Goal: Task Accomplishment & Management: Use online tool/utility

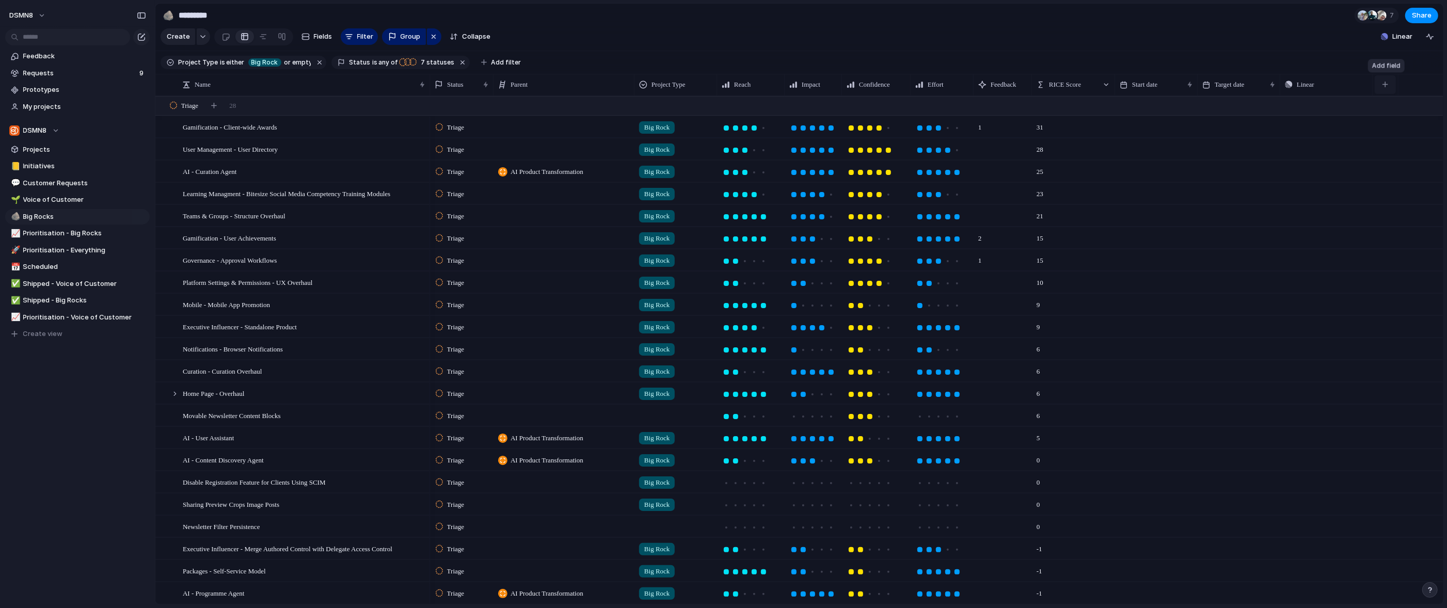
click at [823, 84] on div "button" at bounding box center [1385, 85] width 6 height 6
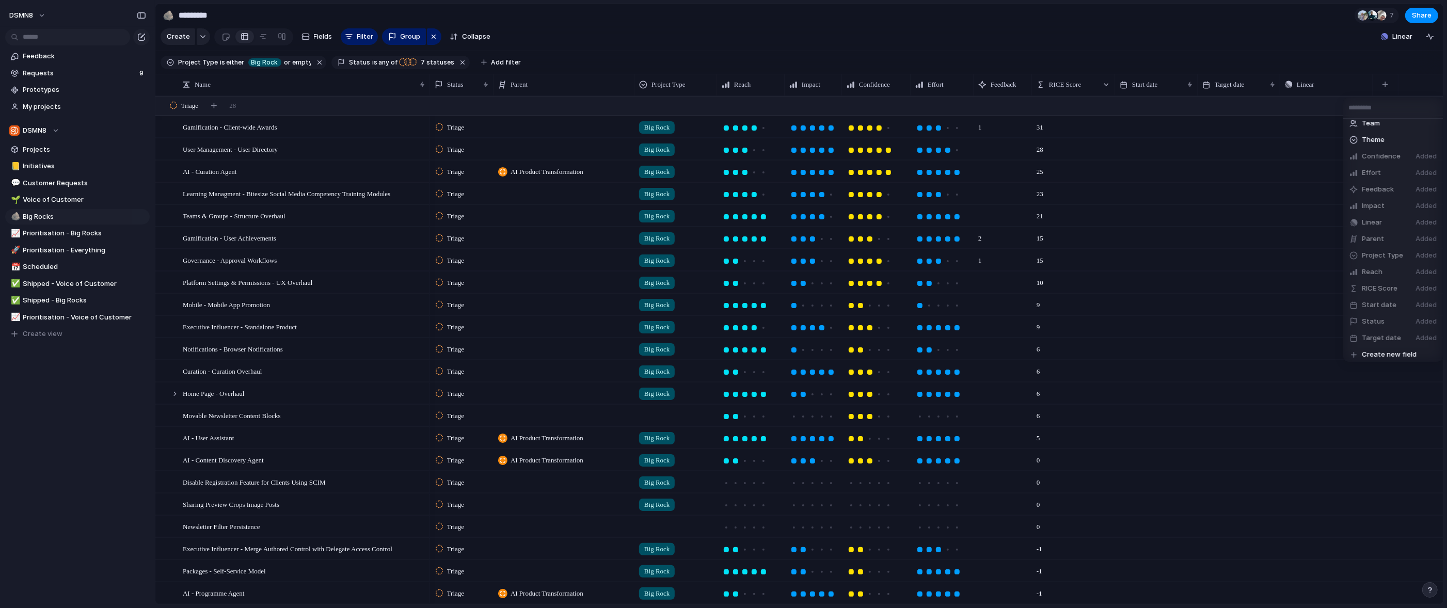
scroll to position [191, 0]
click at [823, 348] on span "Create new field" at bounding box center [1389, 351] width 55 height 10
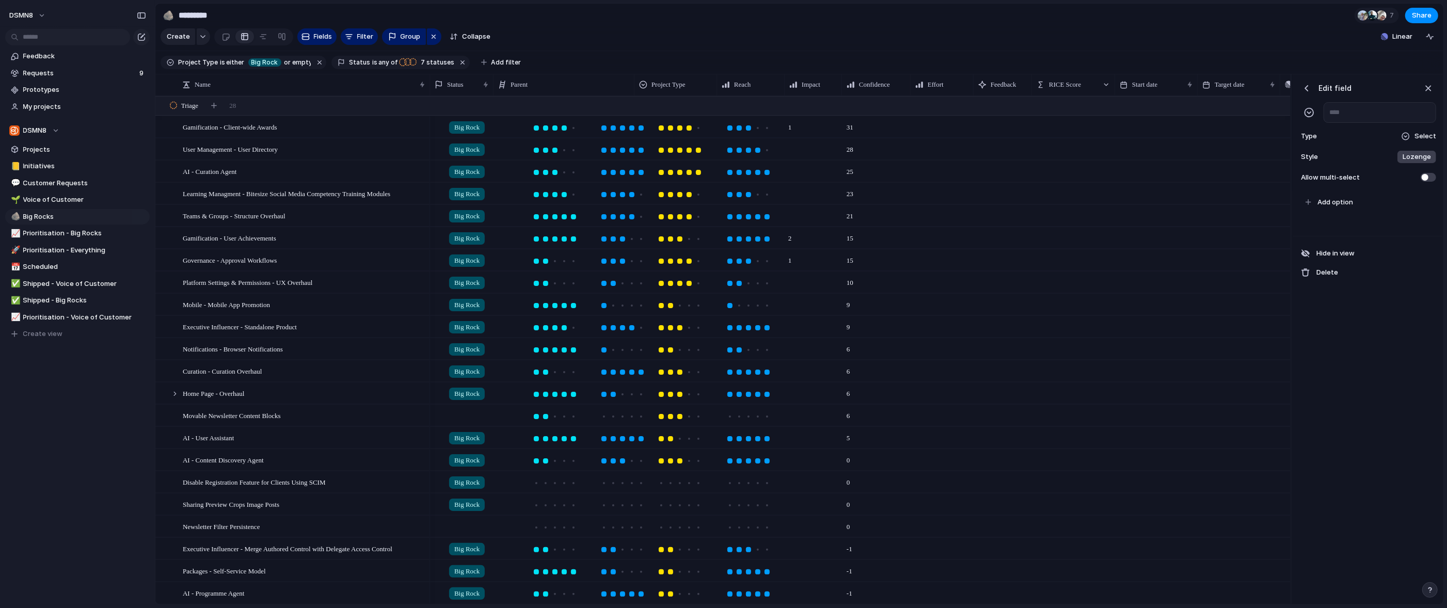
scroll to position [0, 190]
type input "**********"
click at [823, 138] on span "Select" at bounding box center [1425, 136] width 22 height 10
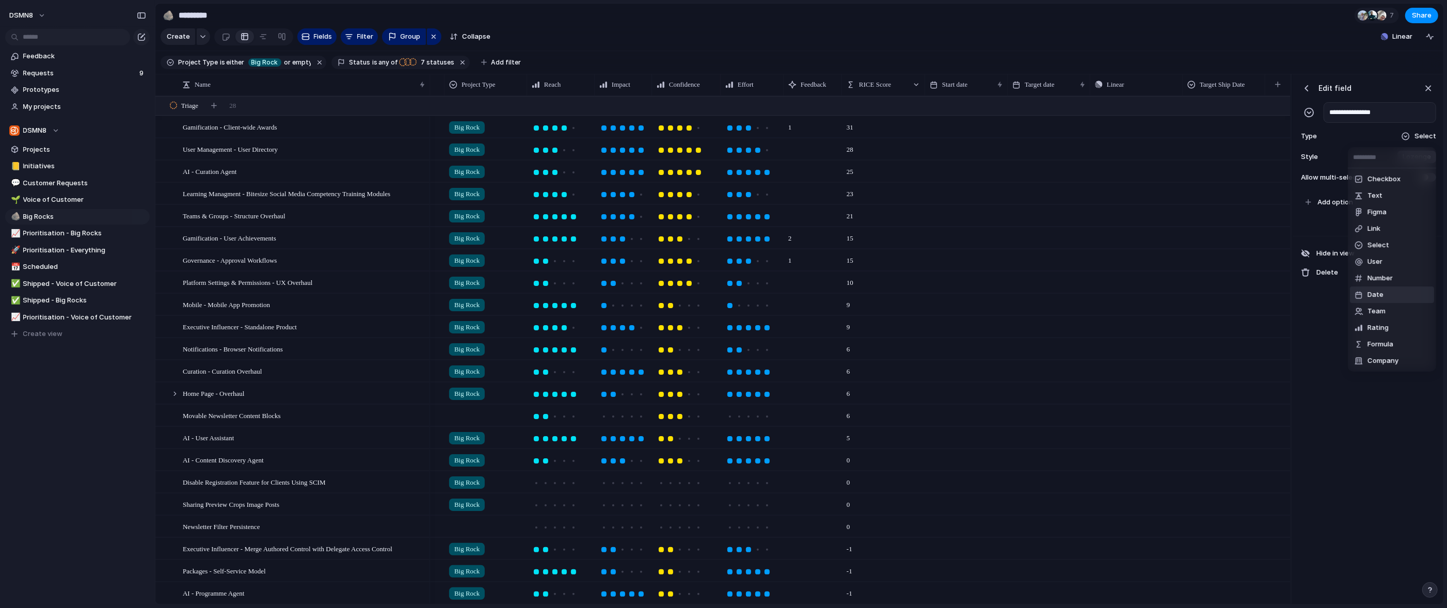
click at [823, 297] on span "Date" at bounding box center [1375, 295] width 16 height 10
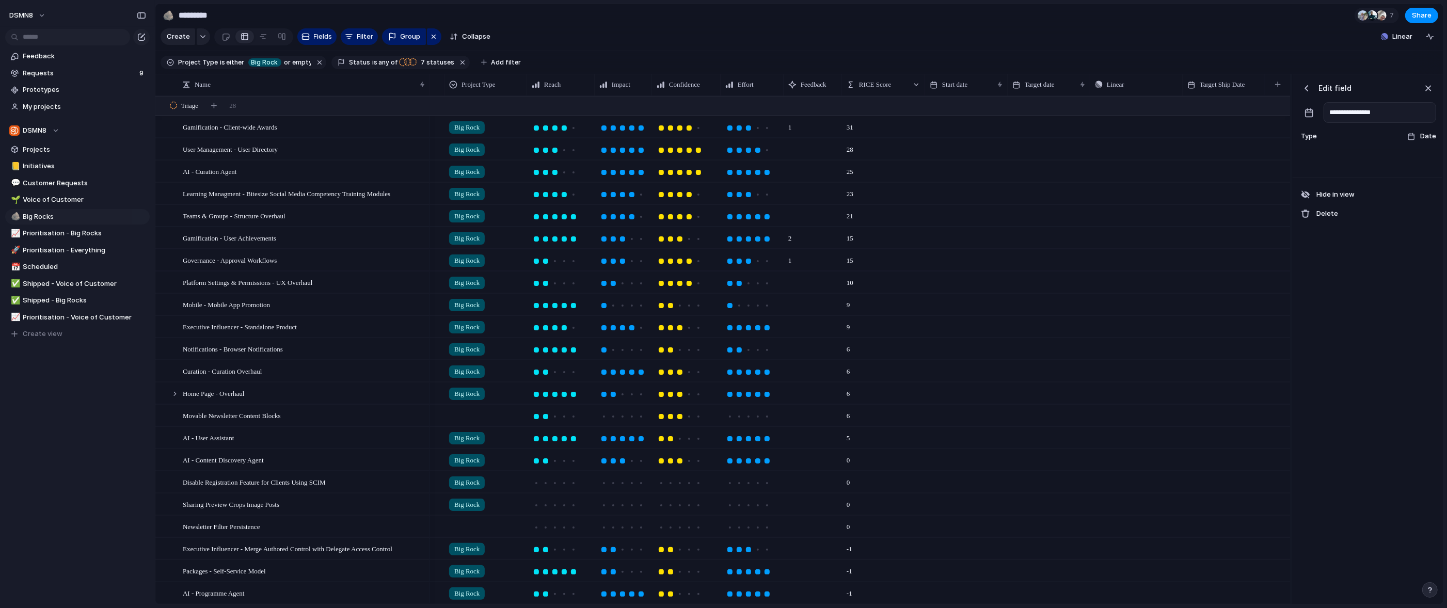
click at [823, 326] on div "Big Rock 9 Push" at bounding box center [765, 326] width 1051 height 22
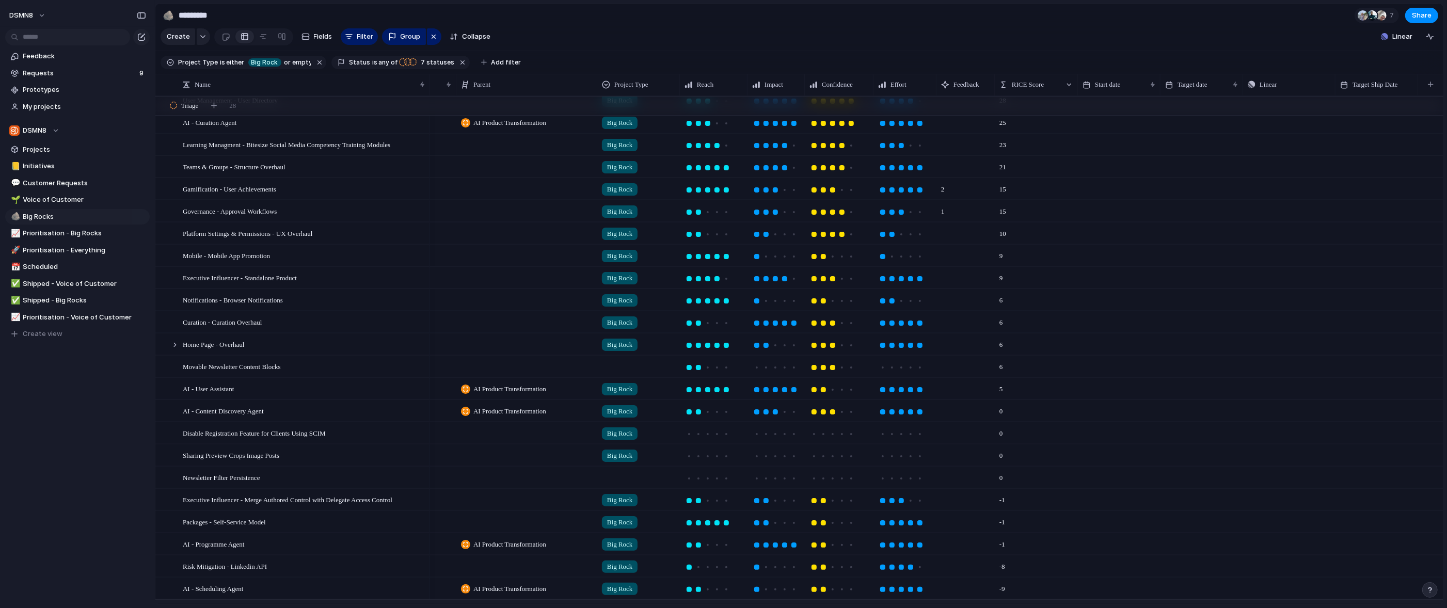
scroll to position [0, 0]
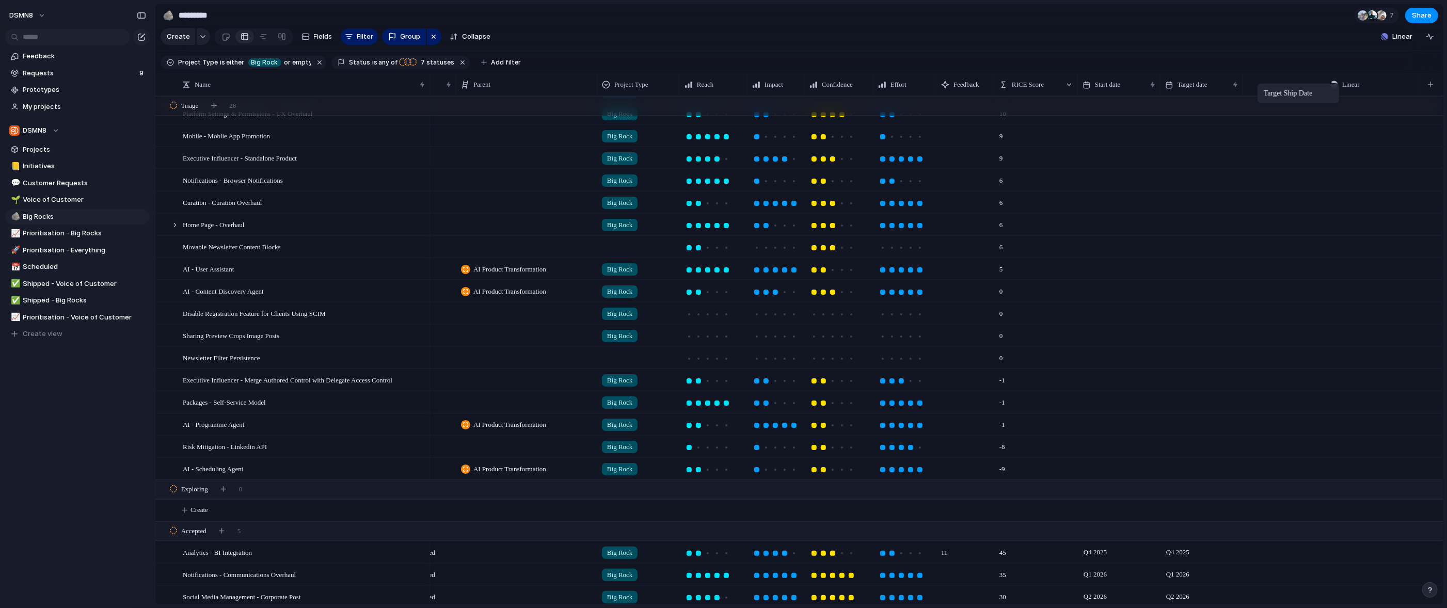
drag, startPoint x: 1370, startPoint y: 85, endPoint x: 1263, endPoint y: 86, distance: 107.4
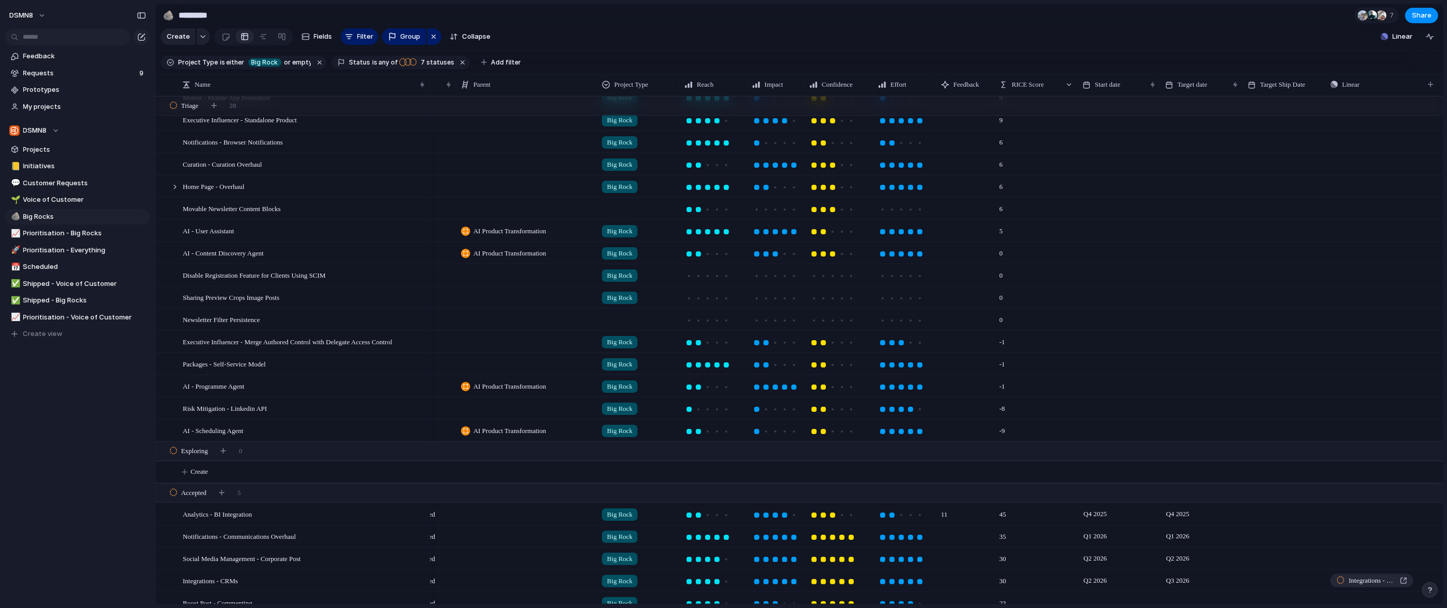
click at [823, 511] on div at bounding box center [1284, 513] width 83 height 21
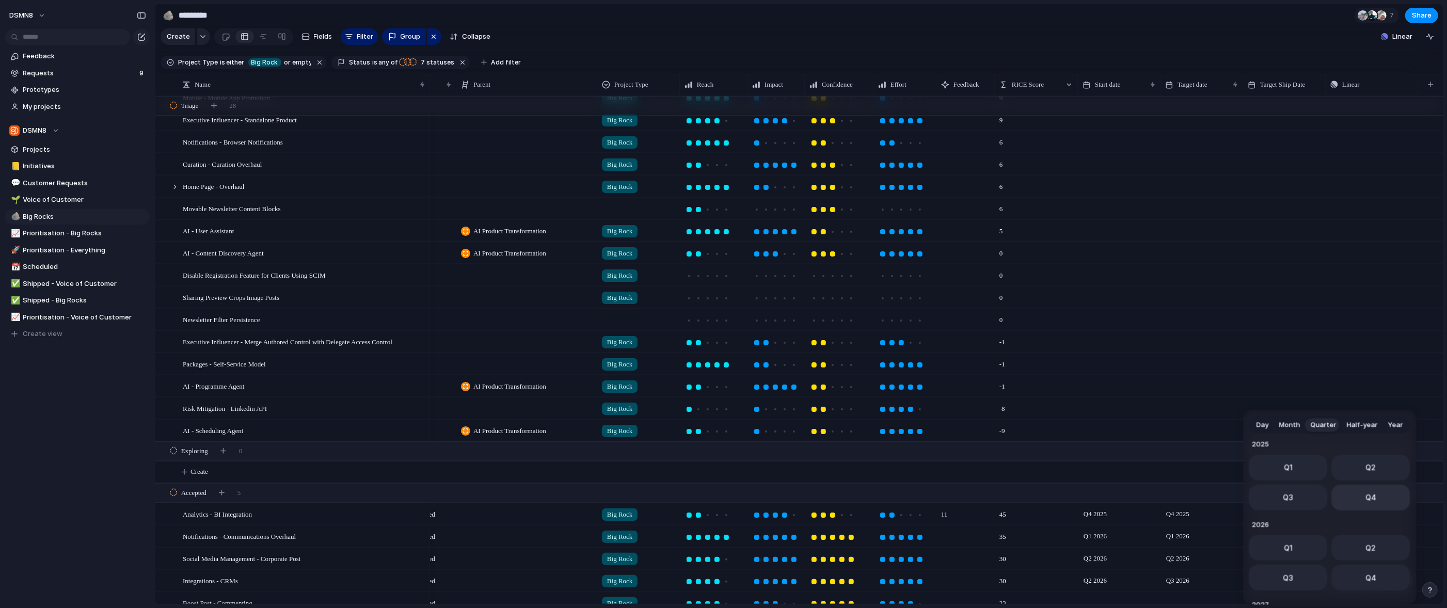
click at [823, 499] on span "Q4" at bounding box center [1370, 497] width 11 height 11
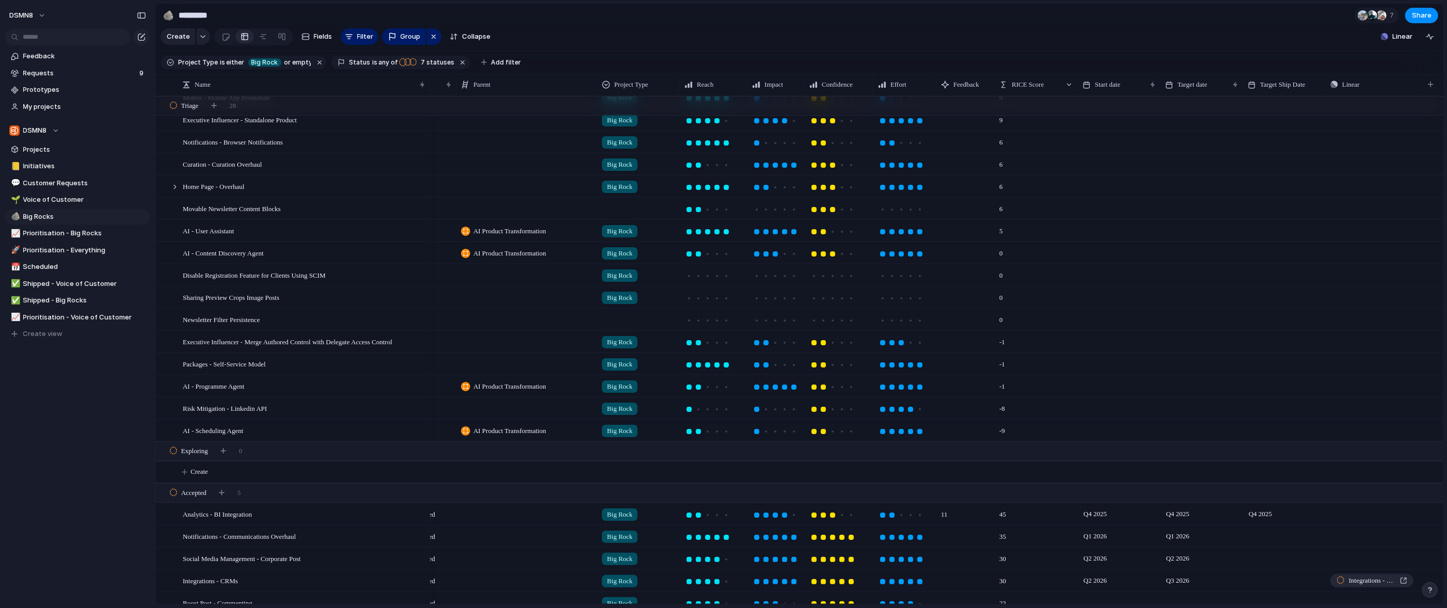
click at [823, 534] on div at bounding box center [1284, 535] width 83 height 21
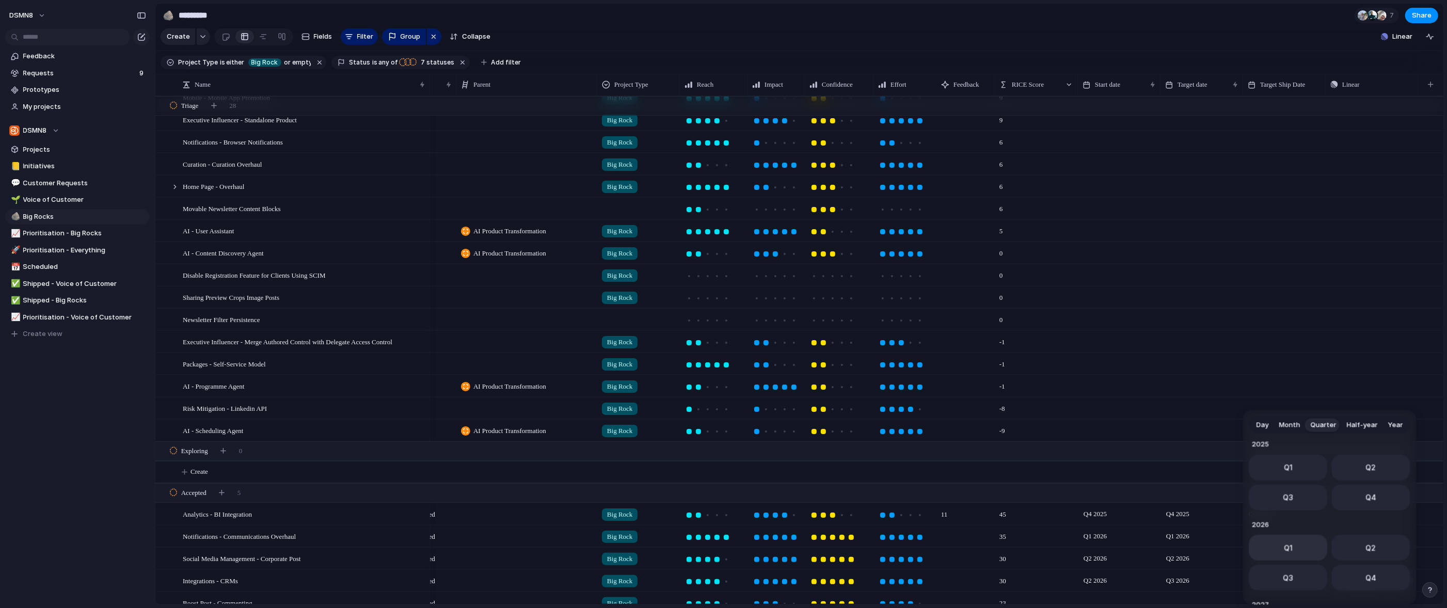
click at [823, 552] on span "Q1" at bounding box center [1288, 547] width 9 height 11
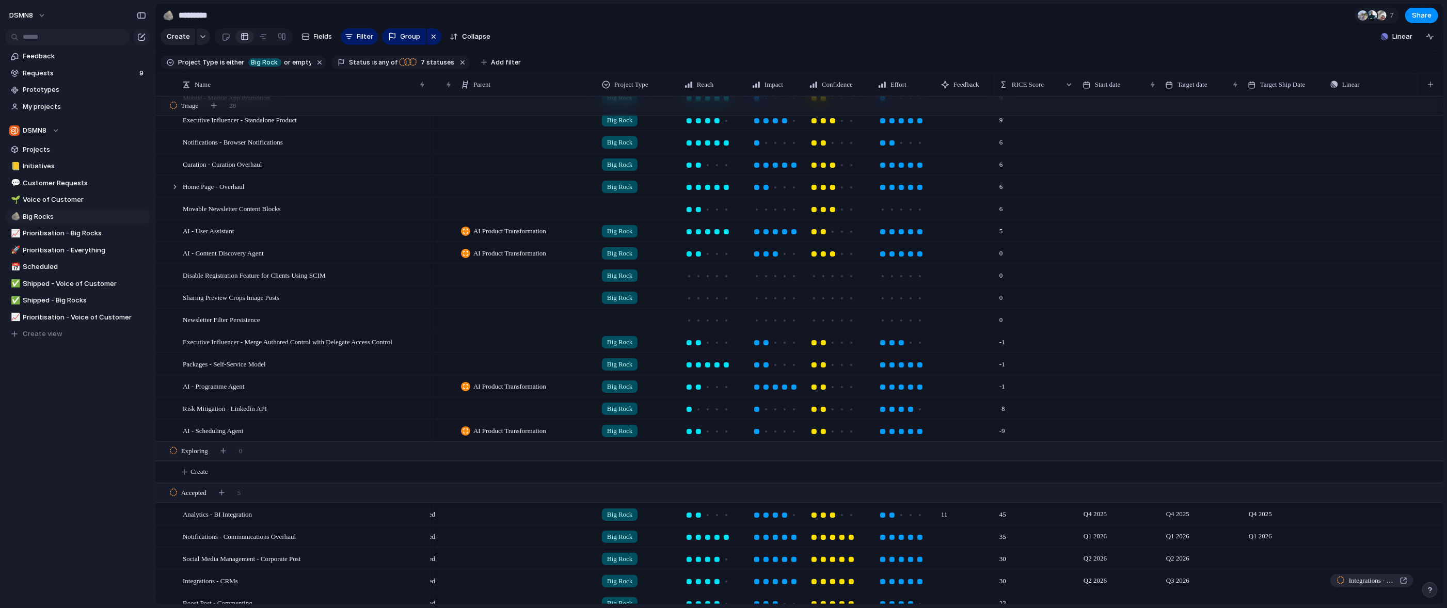
click at [823, 559] on div at bounding box center [1284, 558] width 83 height 21
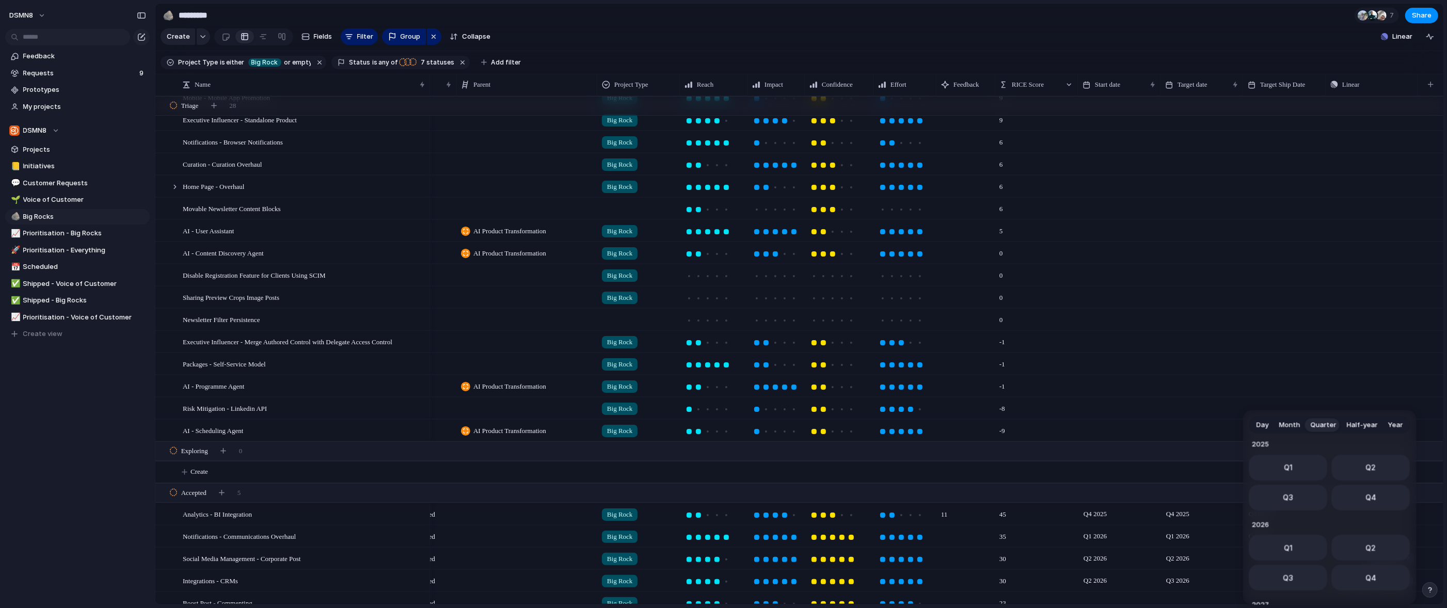
click at [823, 551] on span "Q2" at bounding box center [1371, 547] width 10 height 11
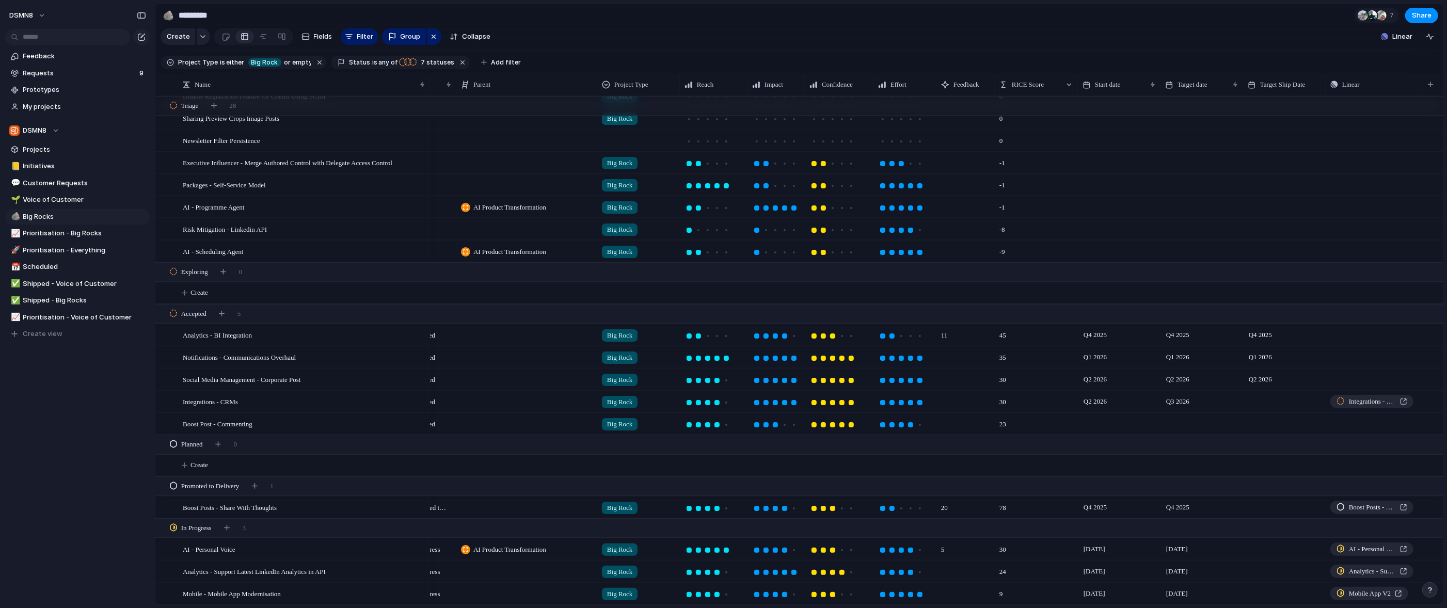
click at [823, 400] on div at bounding box center [1284, 401] width 83 height 21
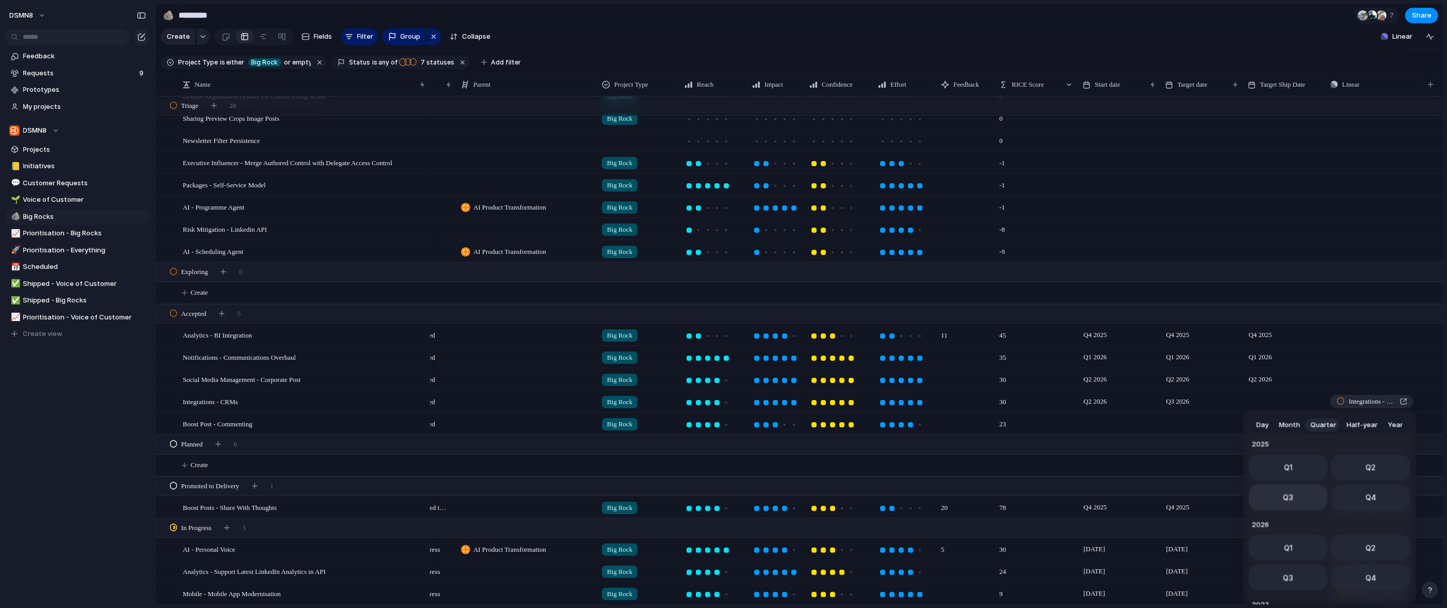
click at [823, 496] on button "Q3" at bounding box center [1288, 498] width 78 height 26
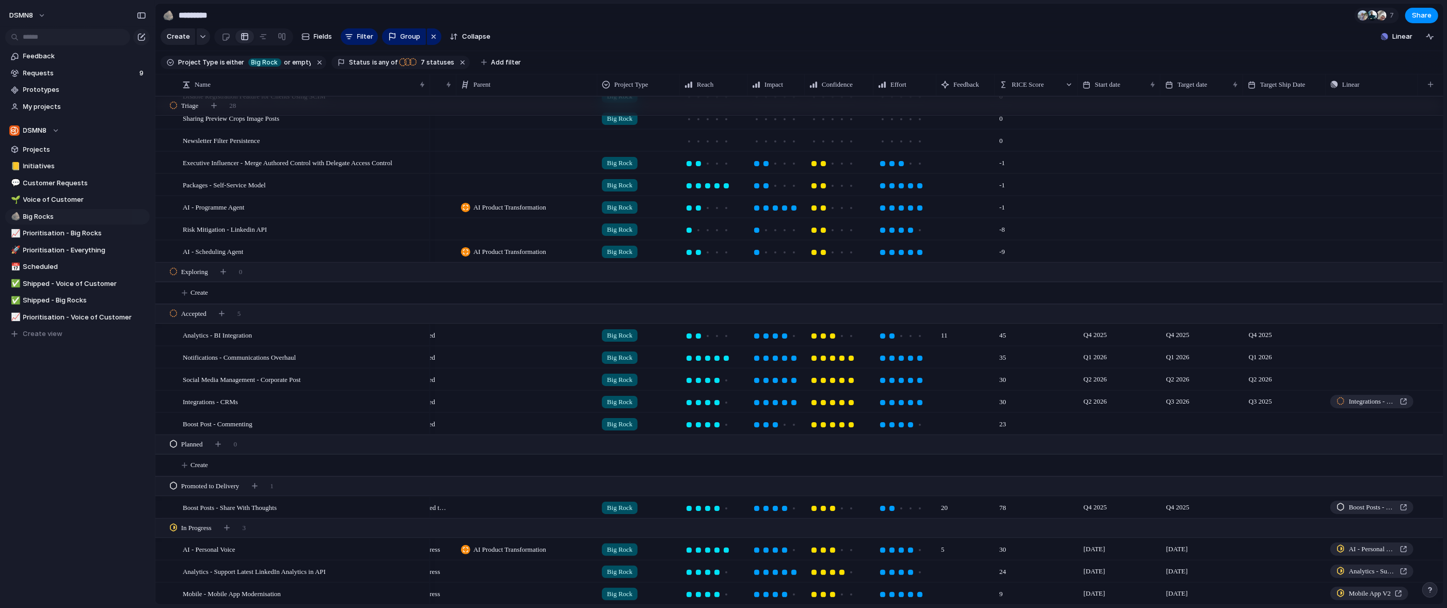
click at [823, 507] on div at bounding box center [1284, 507] width 83 height 21
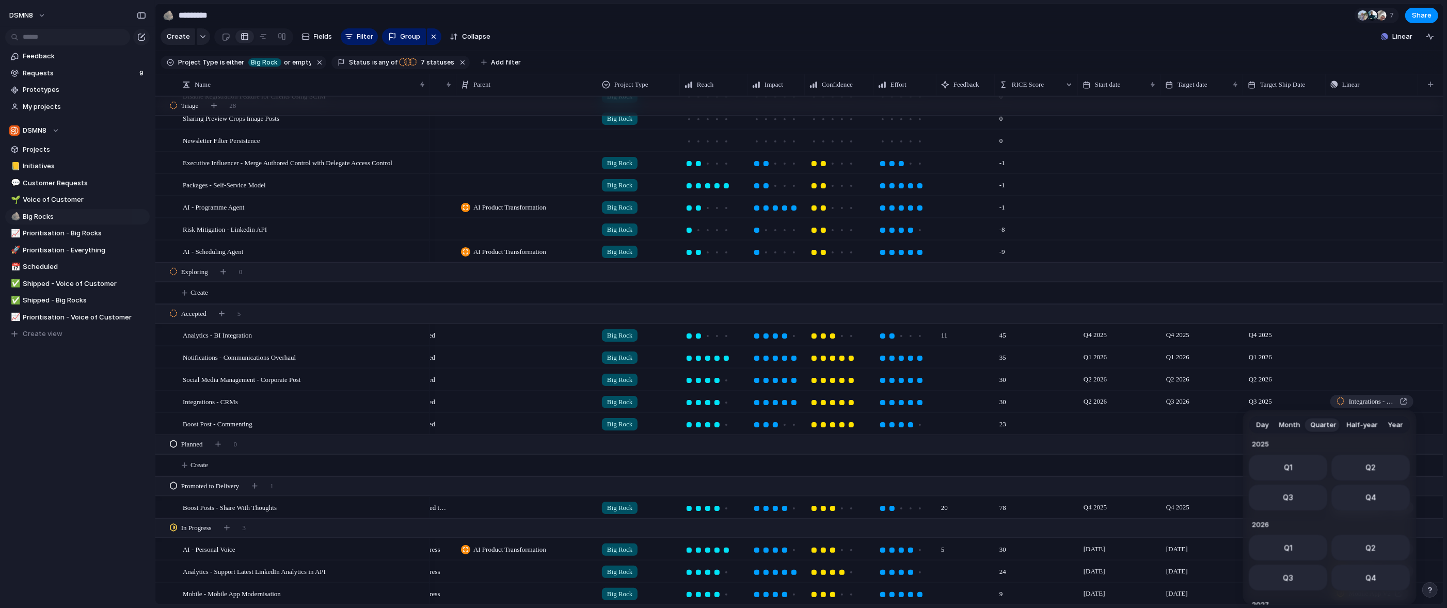
click at [823, 500] on span "Q4" at bounding box center [1370, 497] width 11 height 11
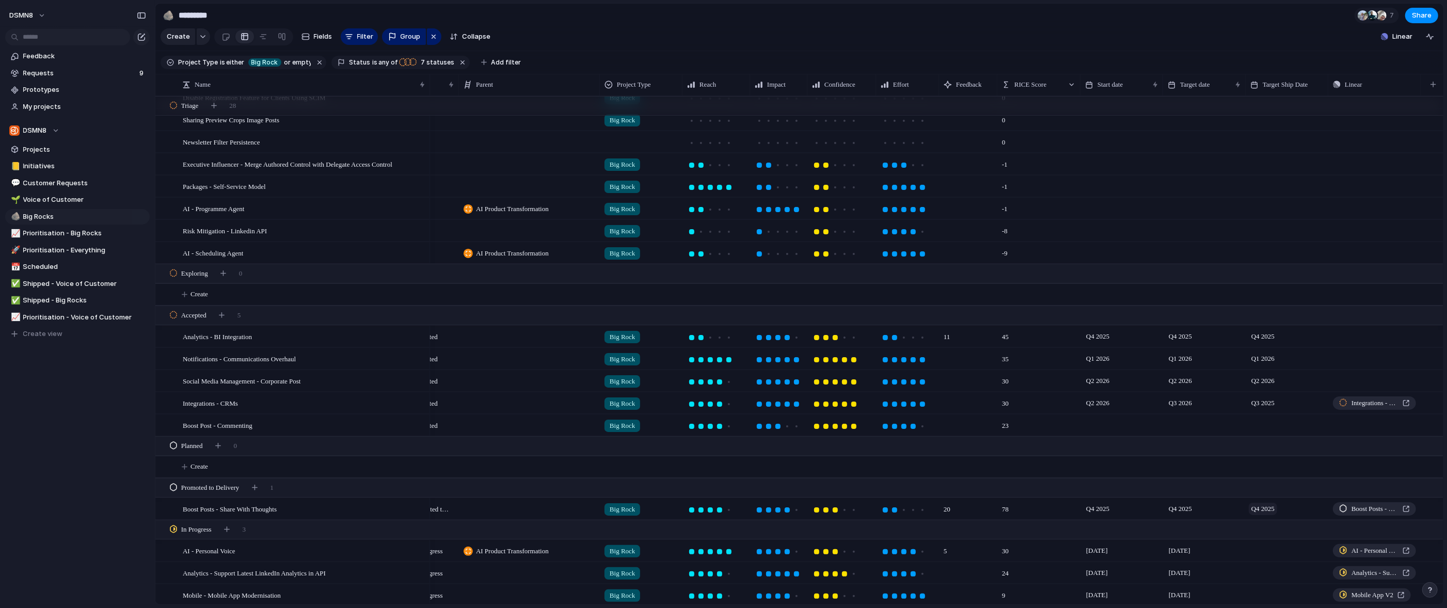
scroll to position [386, 0]
click at [71, 72] on span "Requests" at bounding box center [79, 73] width 113 height 10
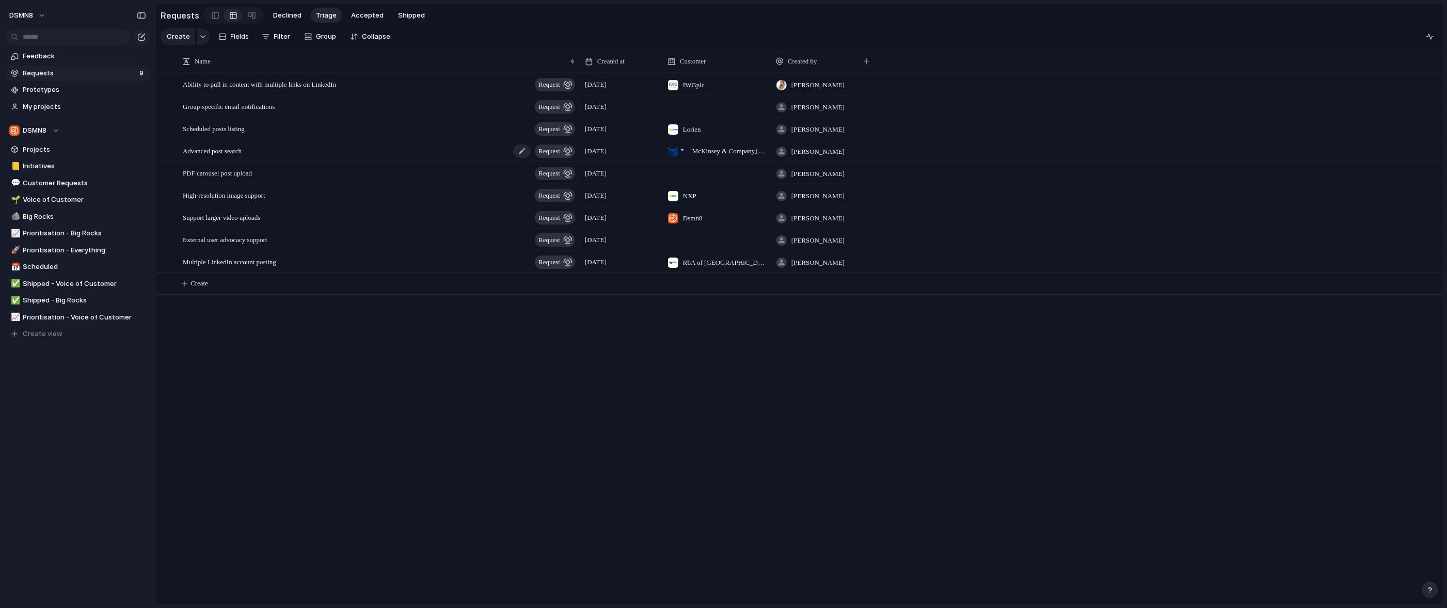
click at [239, 150] on span "Advanced post search" at bounding box center [212, 151] width 59 height 12
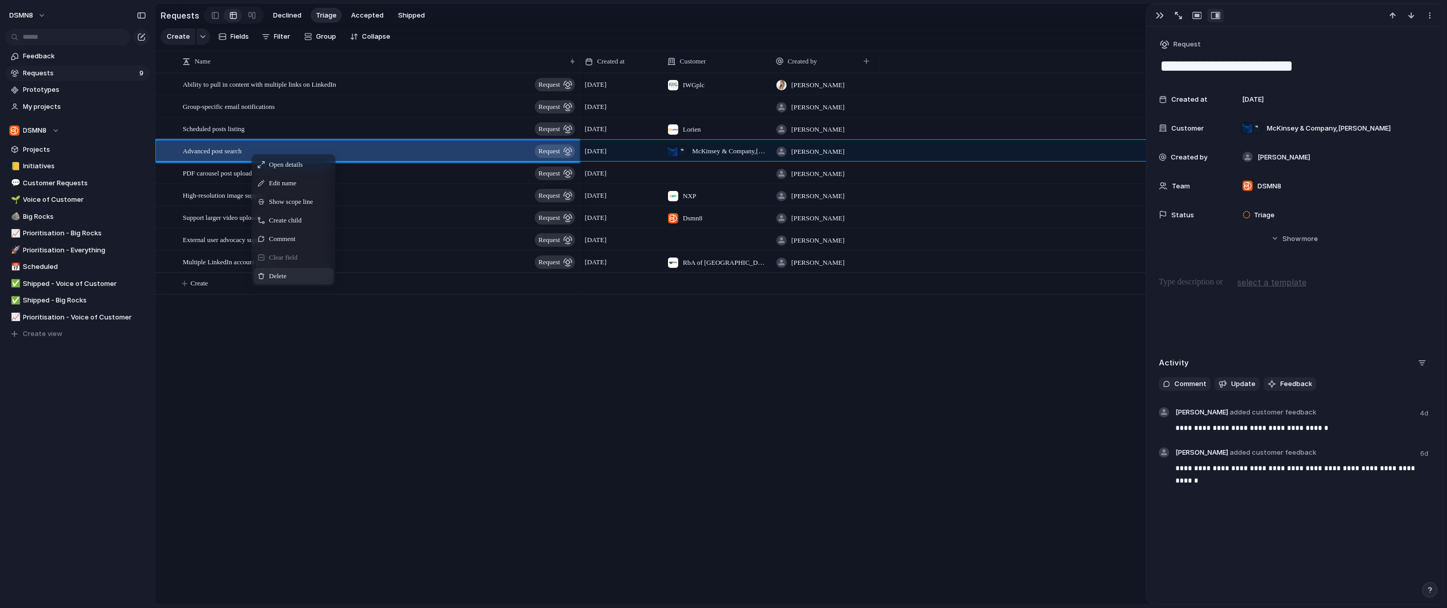
click at [276, 271] on span "Delete" at bounding box center [278, 276] width 18 height 10
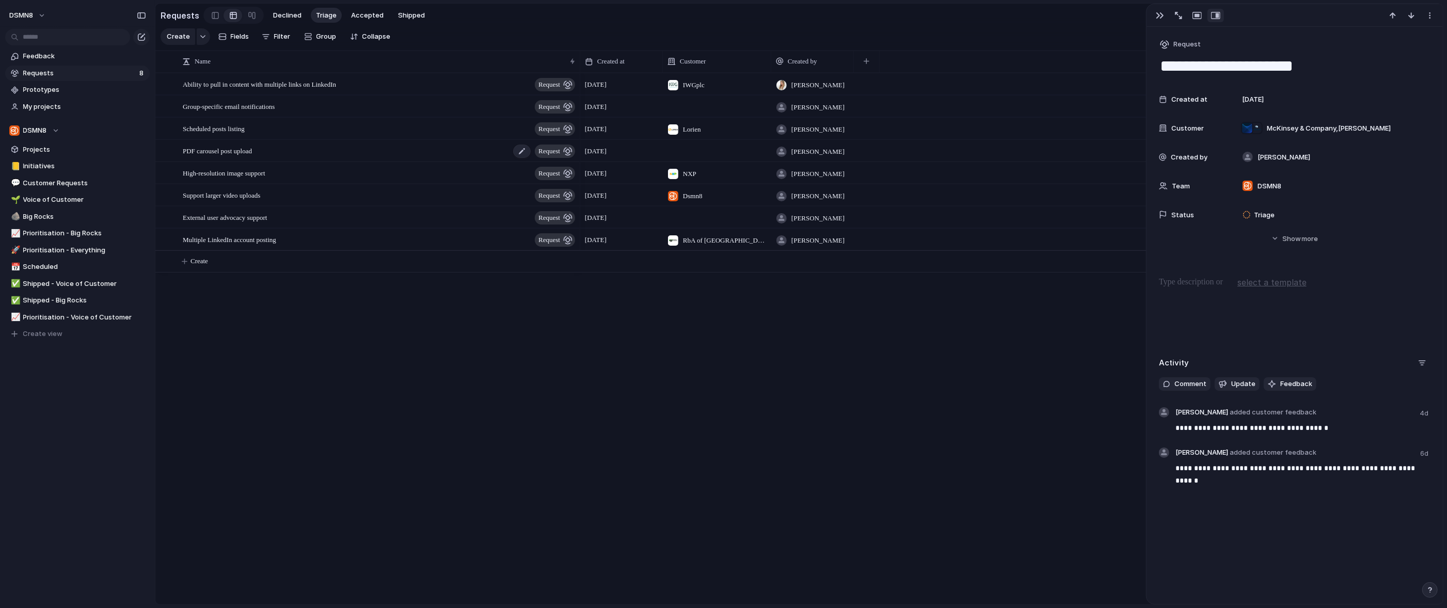
click at [269, 151] on div "PDF carousel post upload request" at bounding box center [380, 150] width 394 height 21
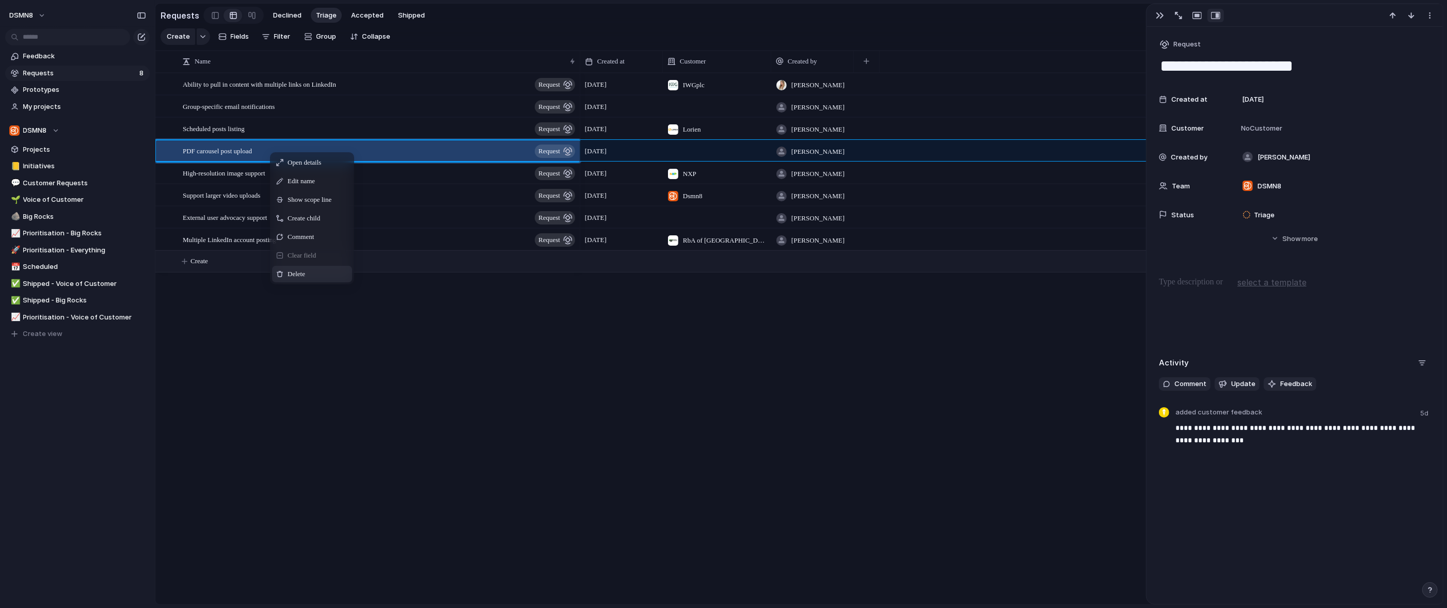
click at [288, 267] on div "Delete" at bounding box center [312, 274] width 80 height 17
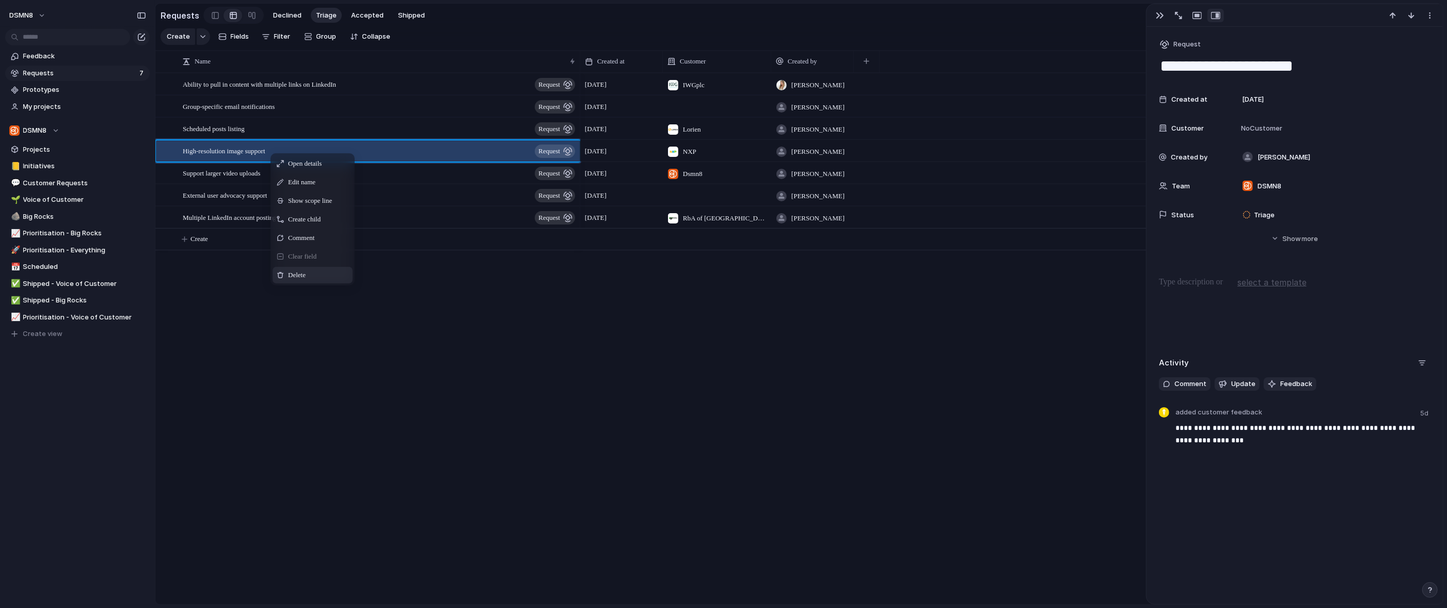
drag, startPoint x: 295, startPoint y: 274, endPoint x: 280, endPoint y: 254, distance: 25.1
click at [295, 274] on span "Delete" at bounding box center [297, 275] width 18 height 10
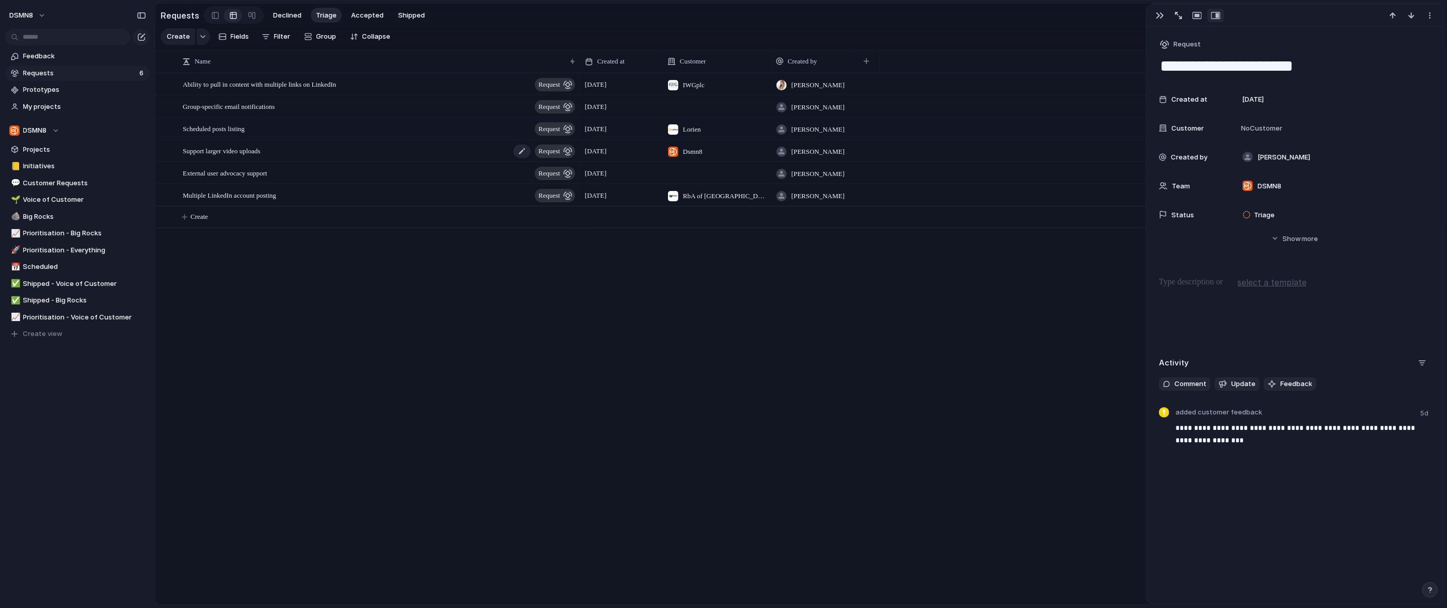
click at [260, 150] on span "Support larger video uploads" at bounding box center [221, 151] width 77 height 12
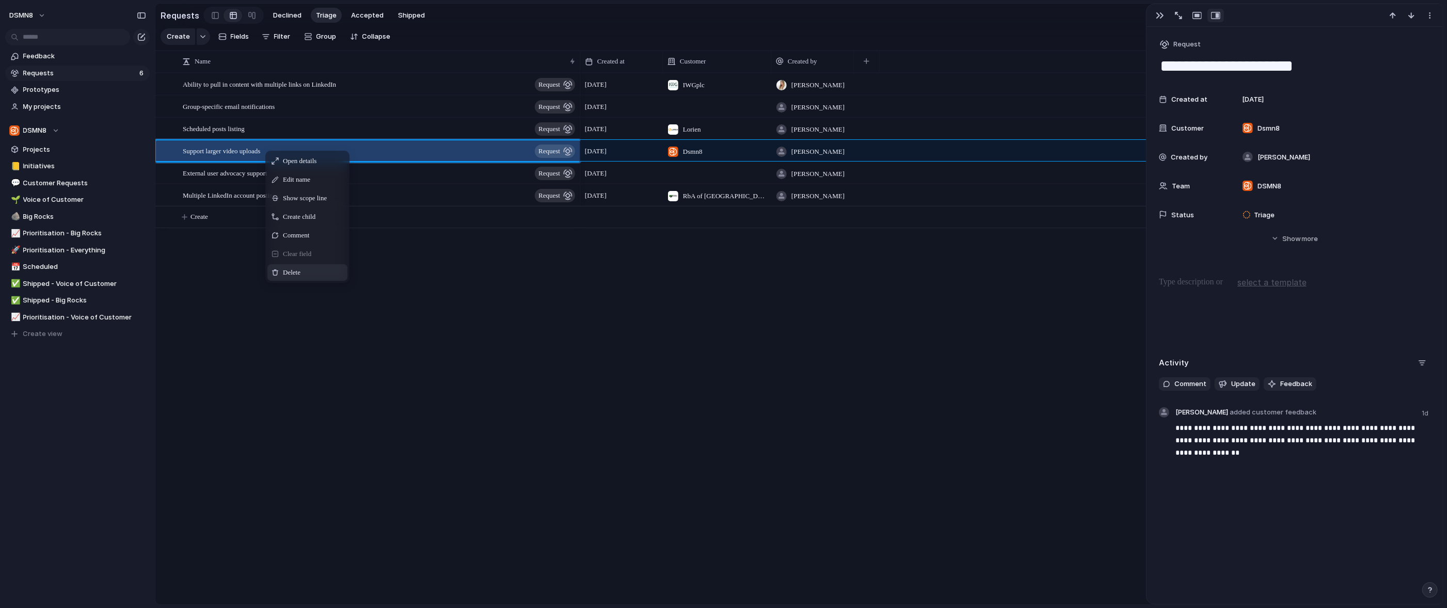
click at [283, 268] on span "Delete" at bounding box center [292, 272] width 18 height 10
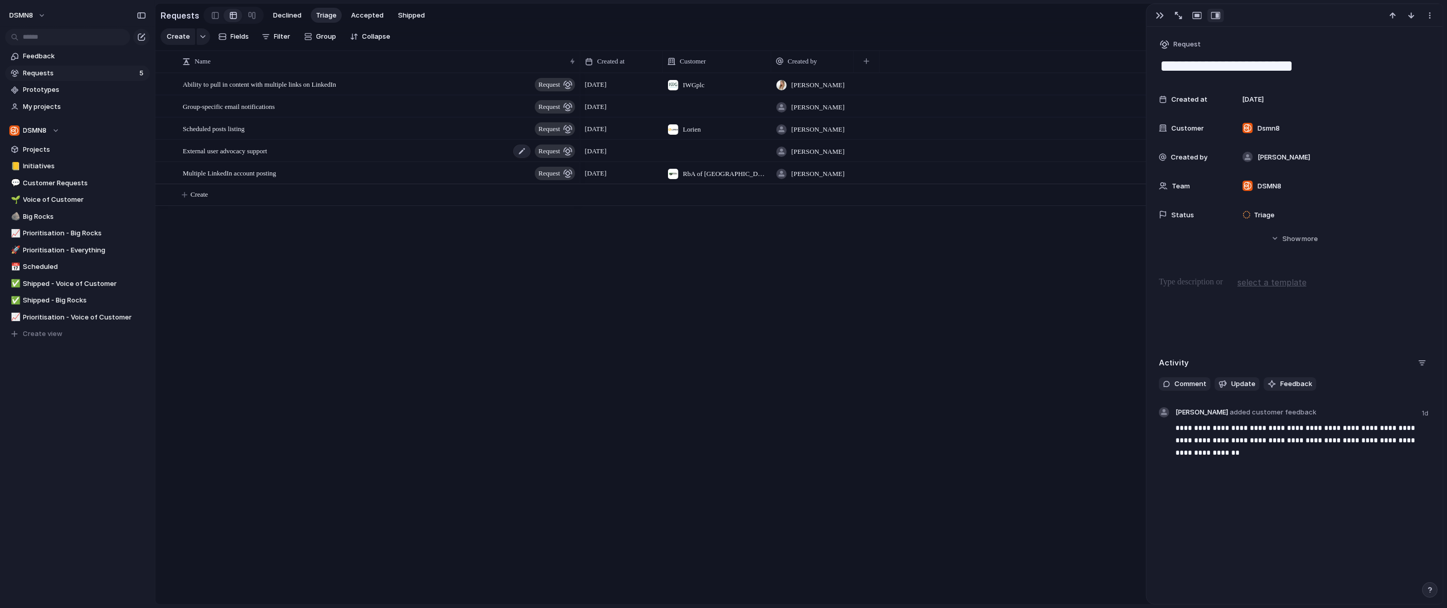
click at [257, 154] on span "External user advocacy support" at bounding box center [225, 151] width 85 height 12
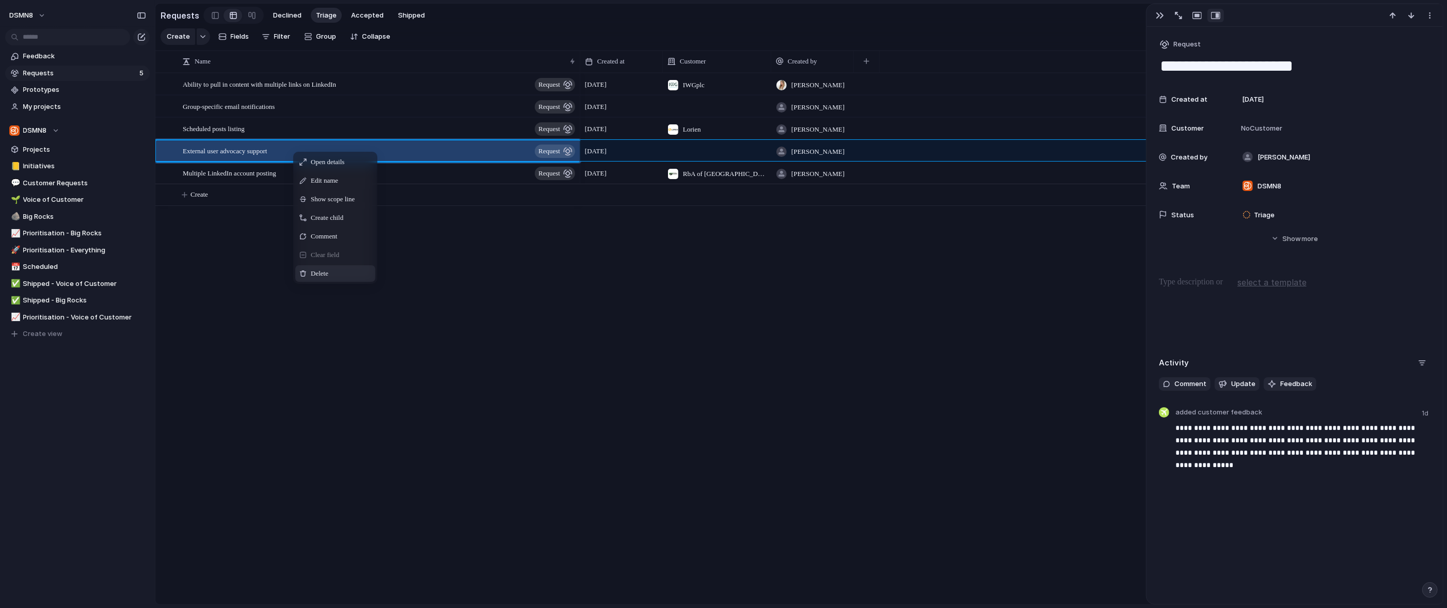
click at [316, 274] on span "Delete" at bounding box center [320, 273] width 18 height 10
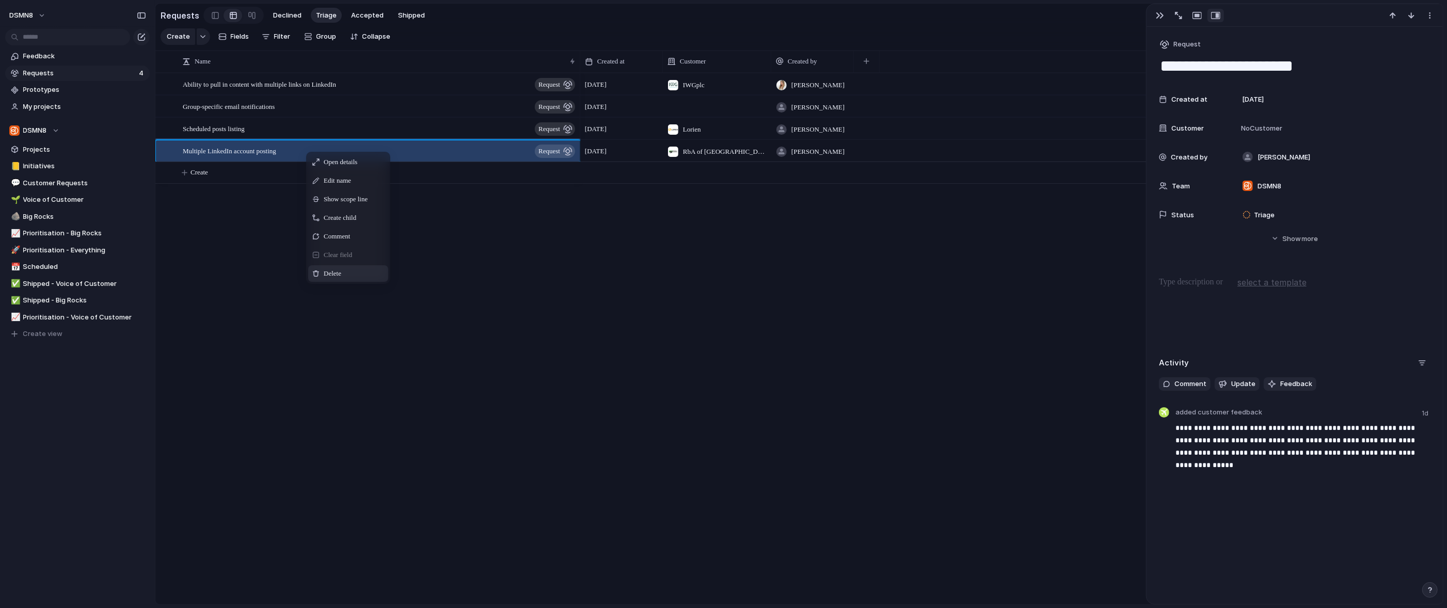
click at [338, 274] on span "Delete" at bounding box center [333, 273] width 18 height 10
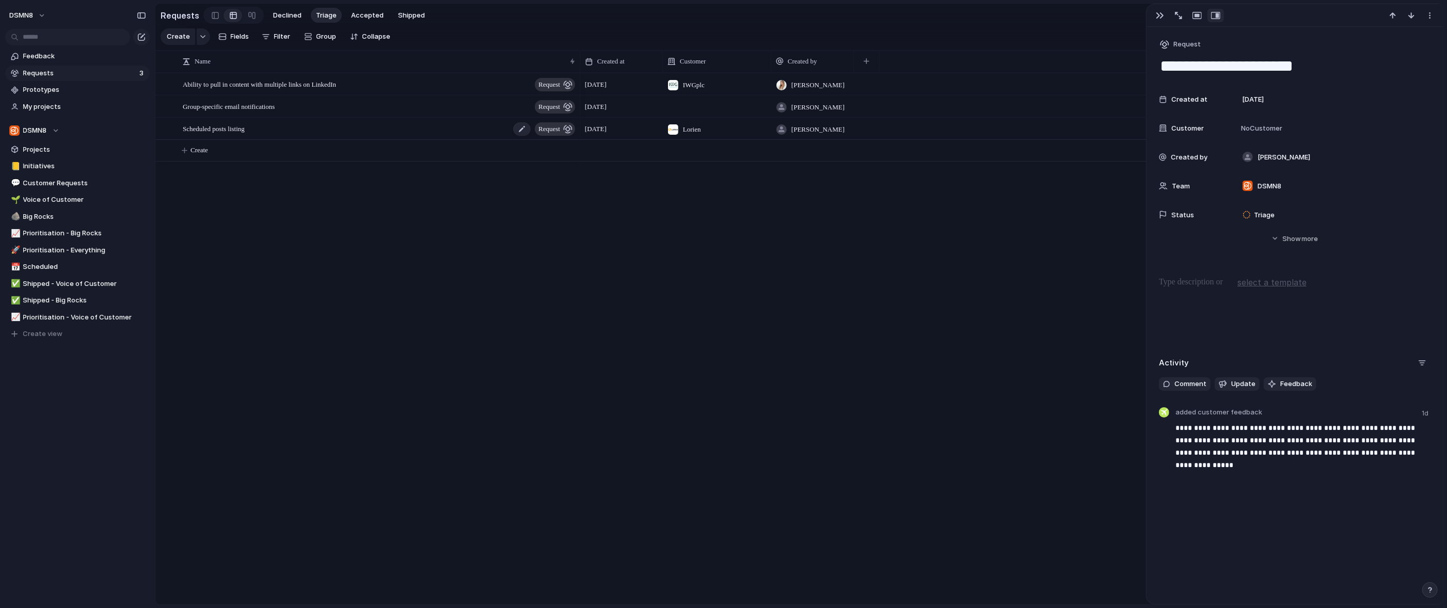
click at [279, 126] on div "Scheduled posts listing request" at bounding box center [380, 128] width 394 height 21
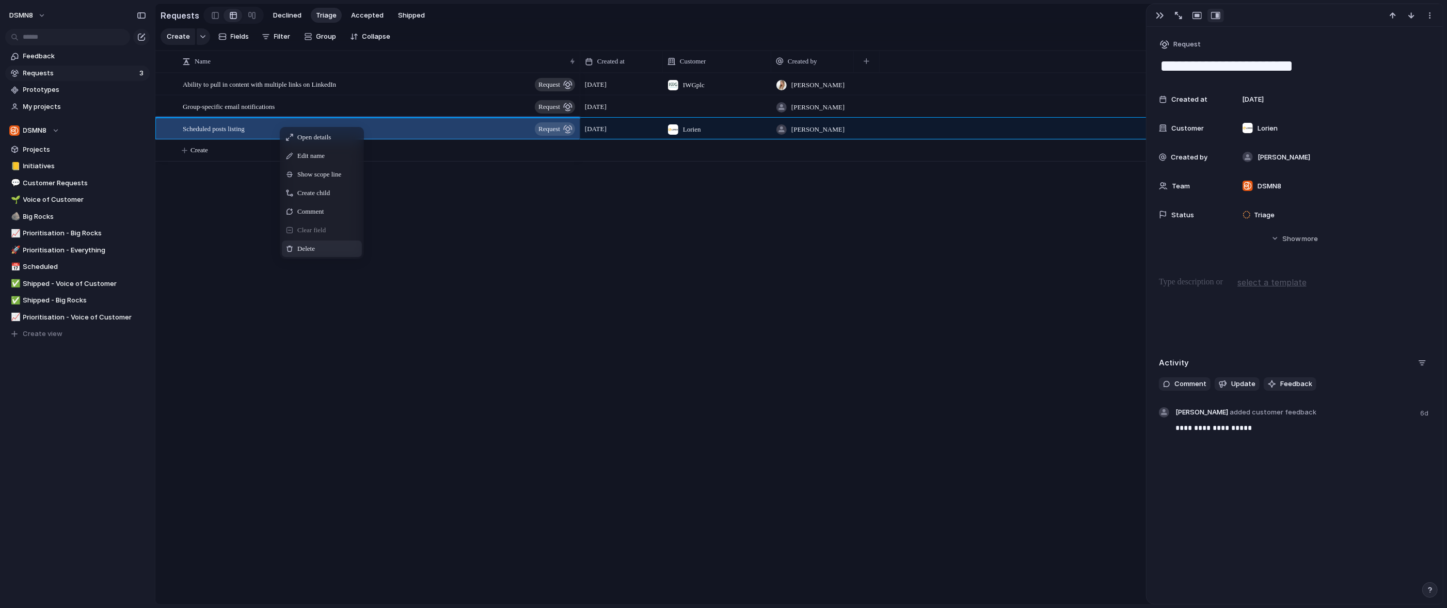
click at [312, 245] on span "Delete" at bounding box center [306, 249] width 18 height 10
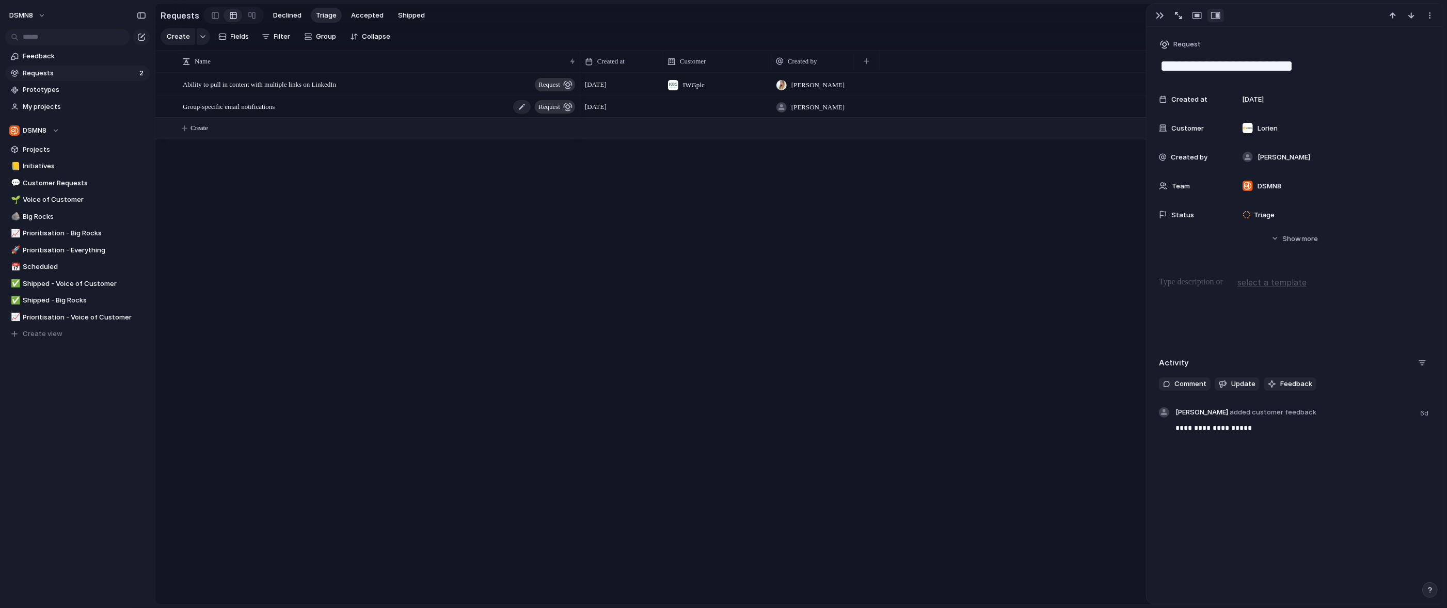
click at [309, 108] on div "Group-specific email notifications request" at bounding box center [380, 106] width 394 height 21
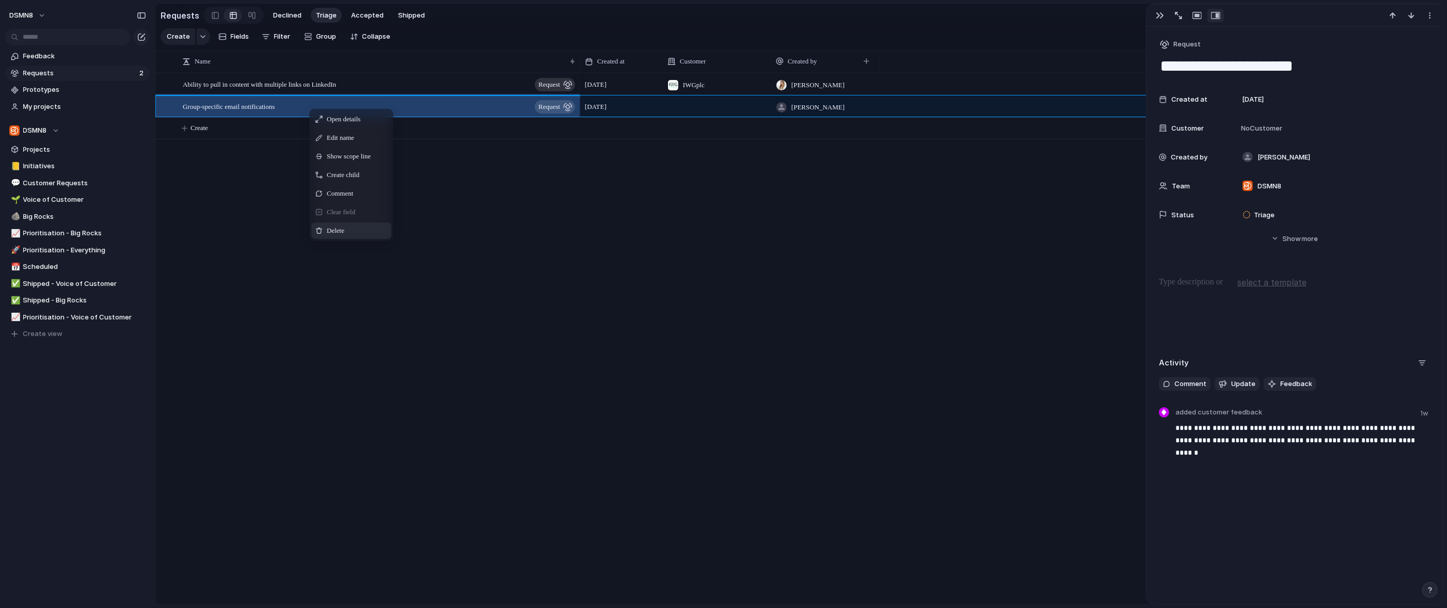
click at [338, 233] on span "Delete" at bounding box center [336, 231] width 18 height 10
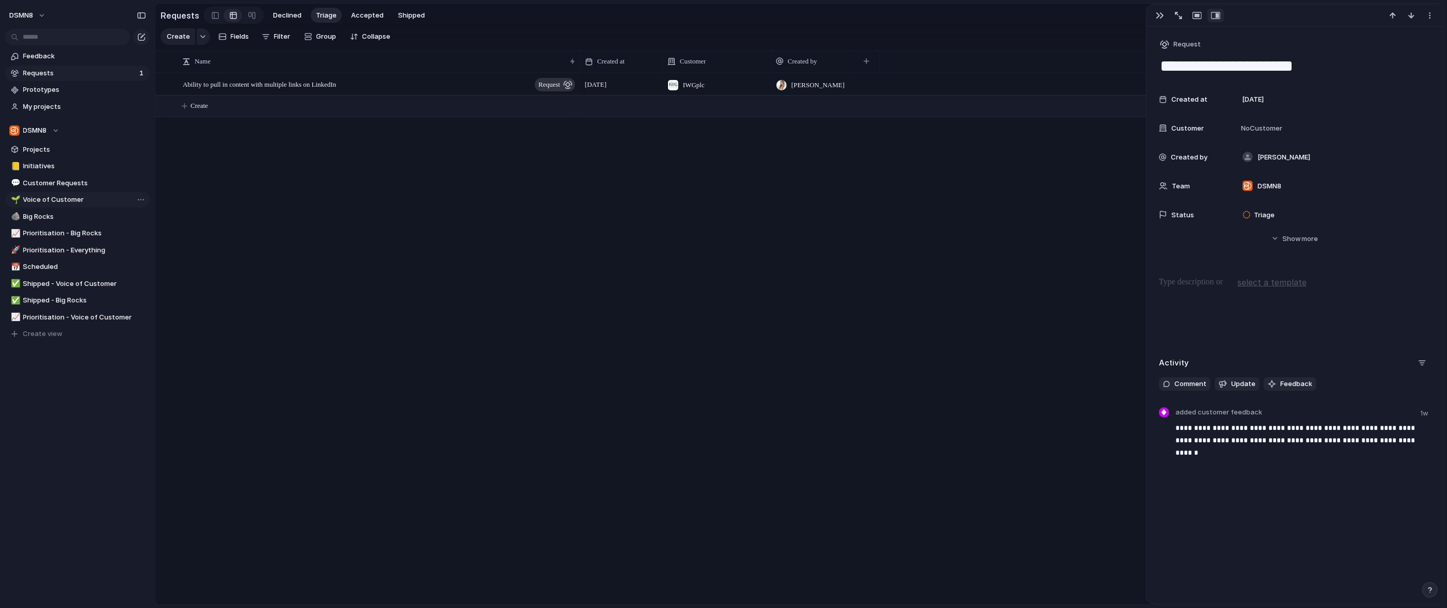
click at [77, 196] on span "Voice of Customer" at bounding box center [84, 200] width 123 height 10
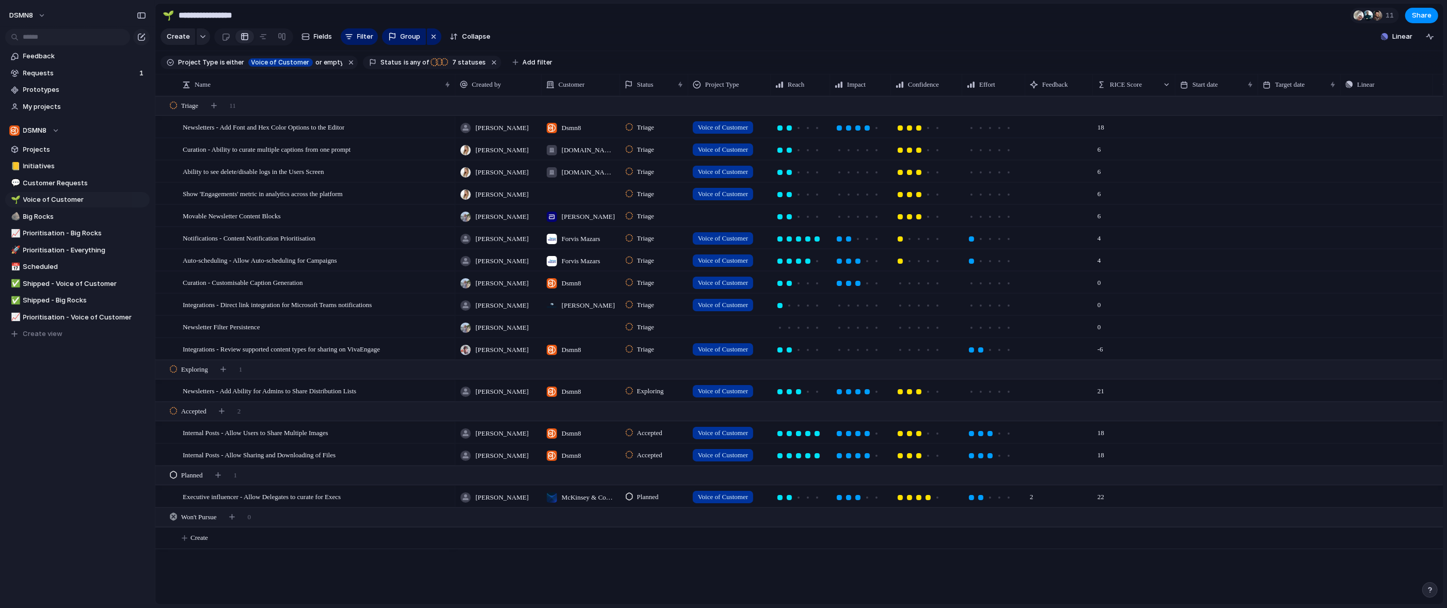
click at [725, 218] on div at bounding box center [730, 213] width 82 height 17
click at [730, 274] on span "Voice of Customer" at bounding box center [743, 276] width 61 height 10
click at [727, 328] on div at bounding box center [730, 324] width 82 height 17
click at [733, 387] on span "Voice of Customer" at bounding box center [743, 387] width 61 height 10
click at [45, 217] on span "Big Rocks" at bounding box center [84, 217] width 123 height 10
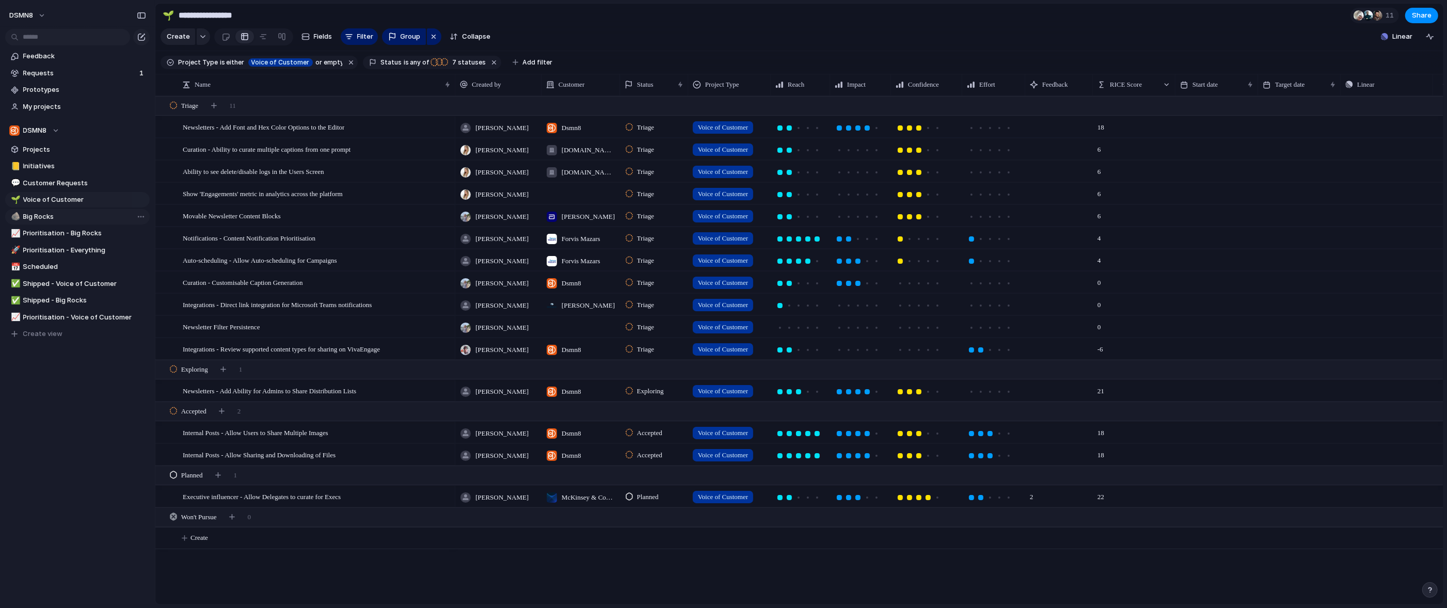
type input "*********"
